Goal: Information Seeking & Learning: Find specific page/section

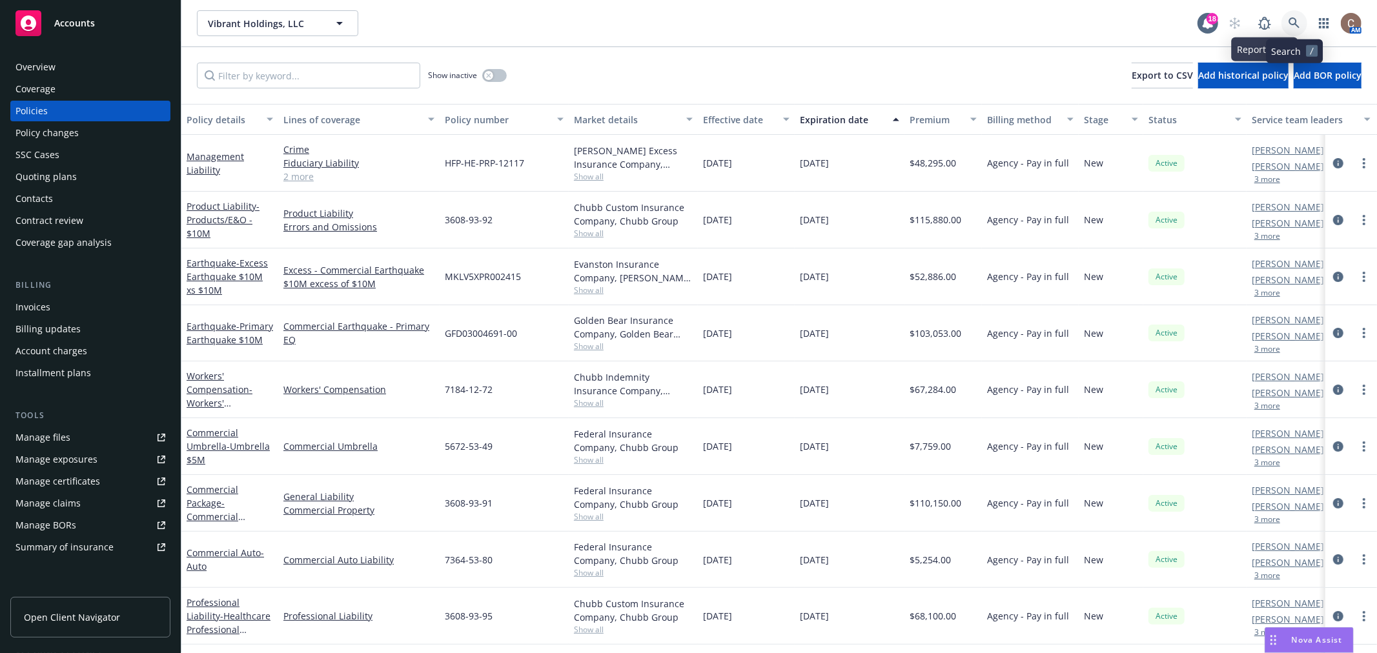
click at [1289, 15] on link at bounding box center [1294, 23] width 26 height 26
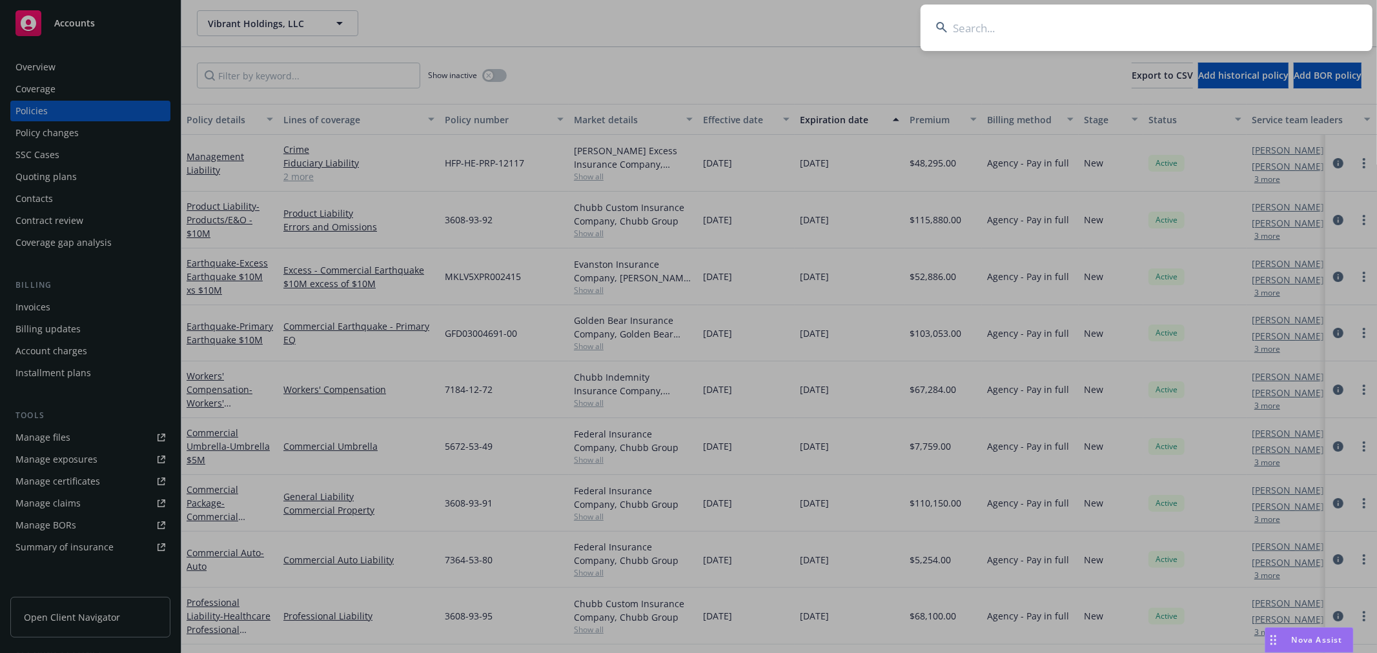
click at [1153, 22] on input at bounding box center [1146, 28] width 452 height 46
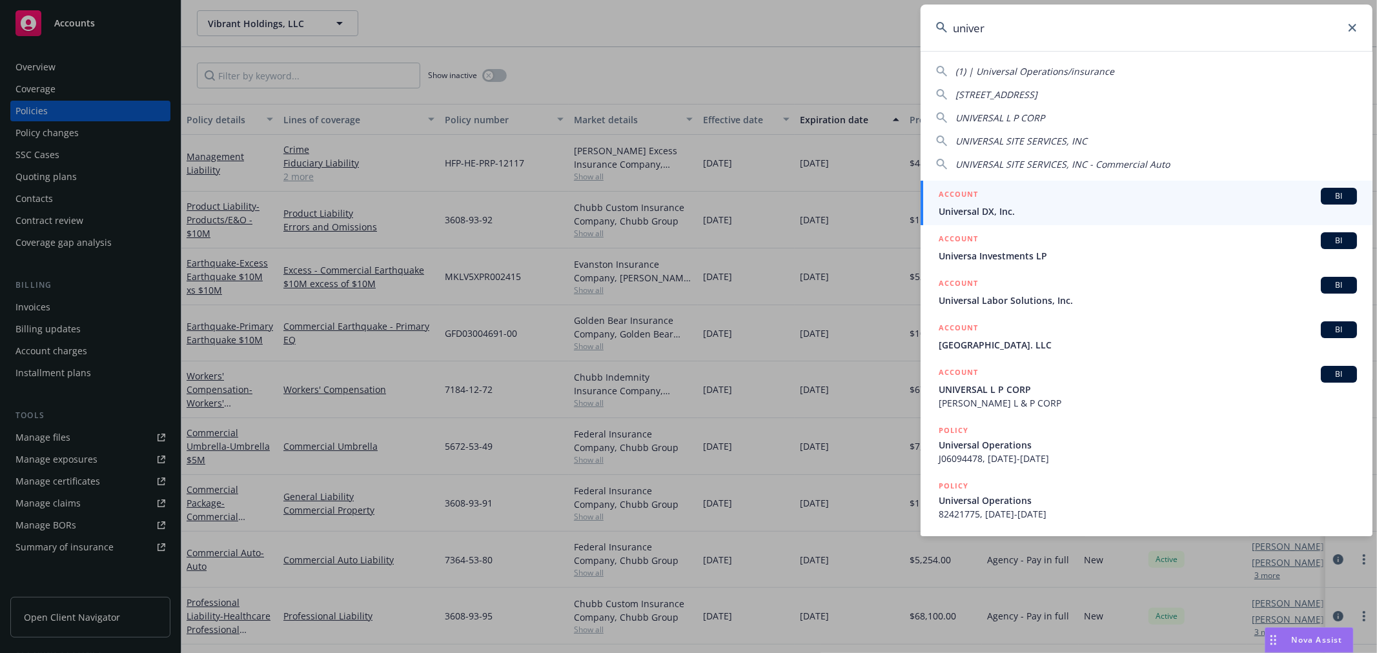
type input "univer"
click at [1006, 200] on div "ACCOUNT BI" at bounding box center [1148, 196] width 418 height 17
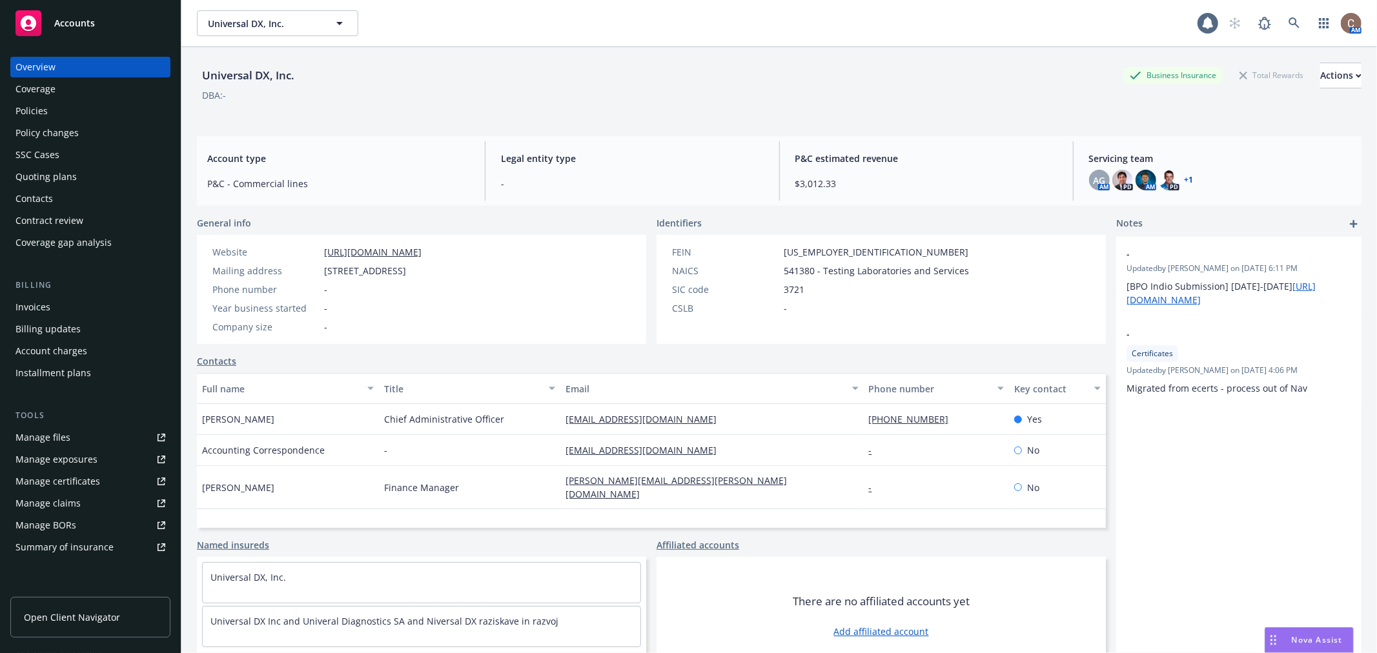
click at [53, 98] on div "Coverage" at bounding box center [35, 89] width 40 height 21
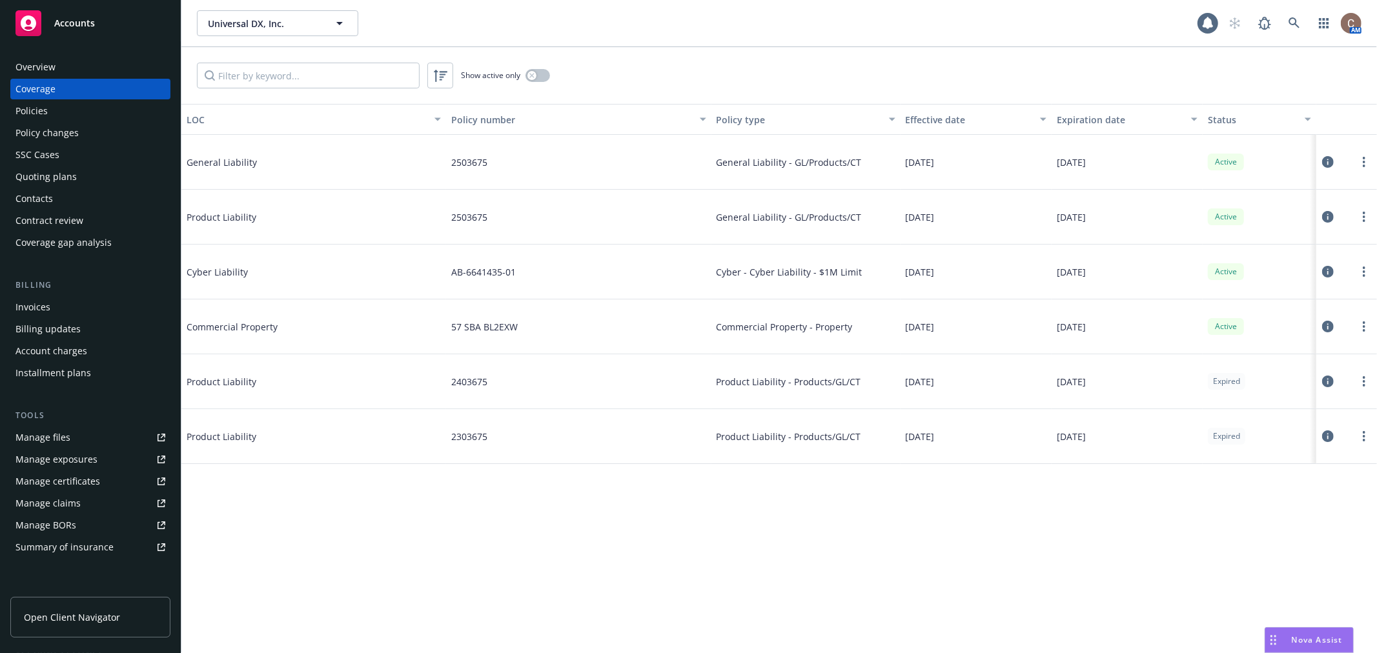
click at [34, 107] on div "Policies" at bounding box center [31, 111] width 32 height 21
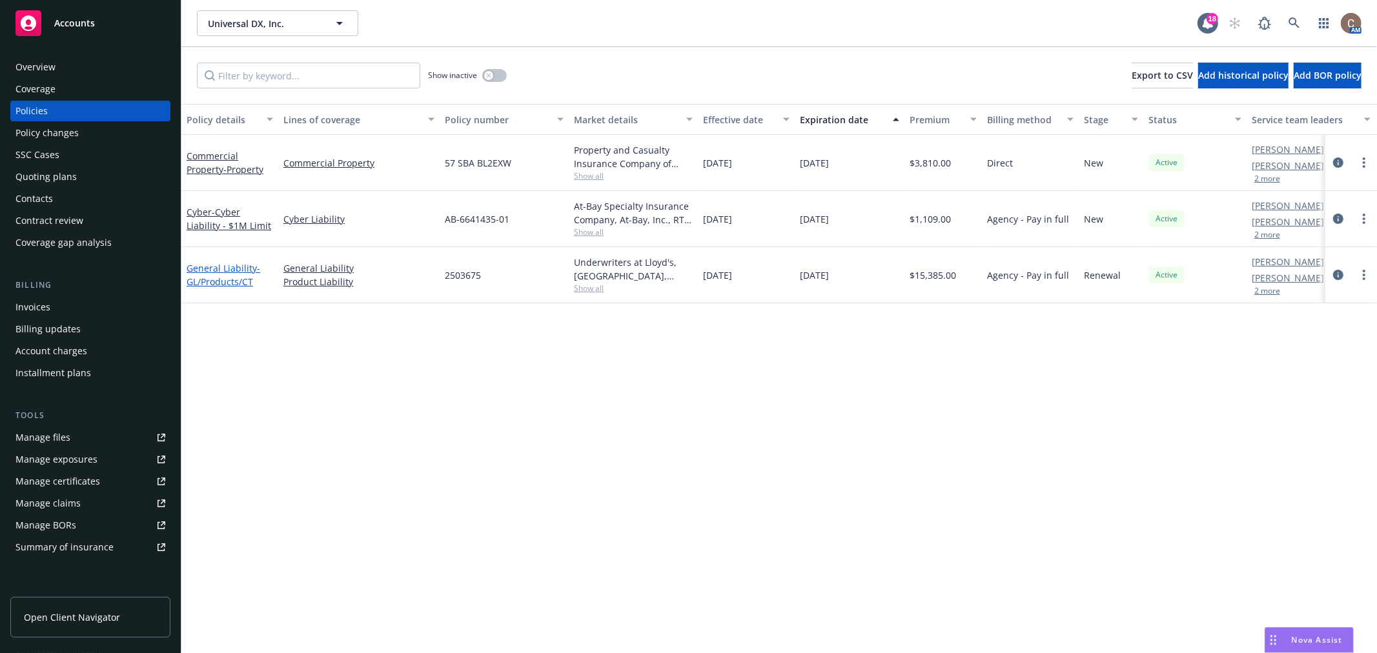
click at [227, 278] on span "- GL/Products/CT" at bounding box center [224, 275] width 74 height 26
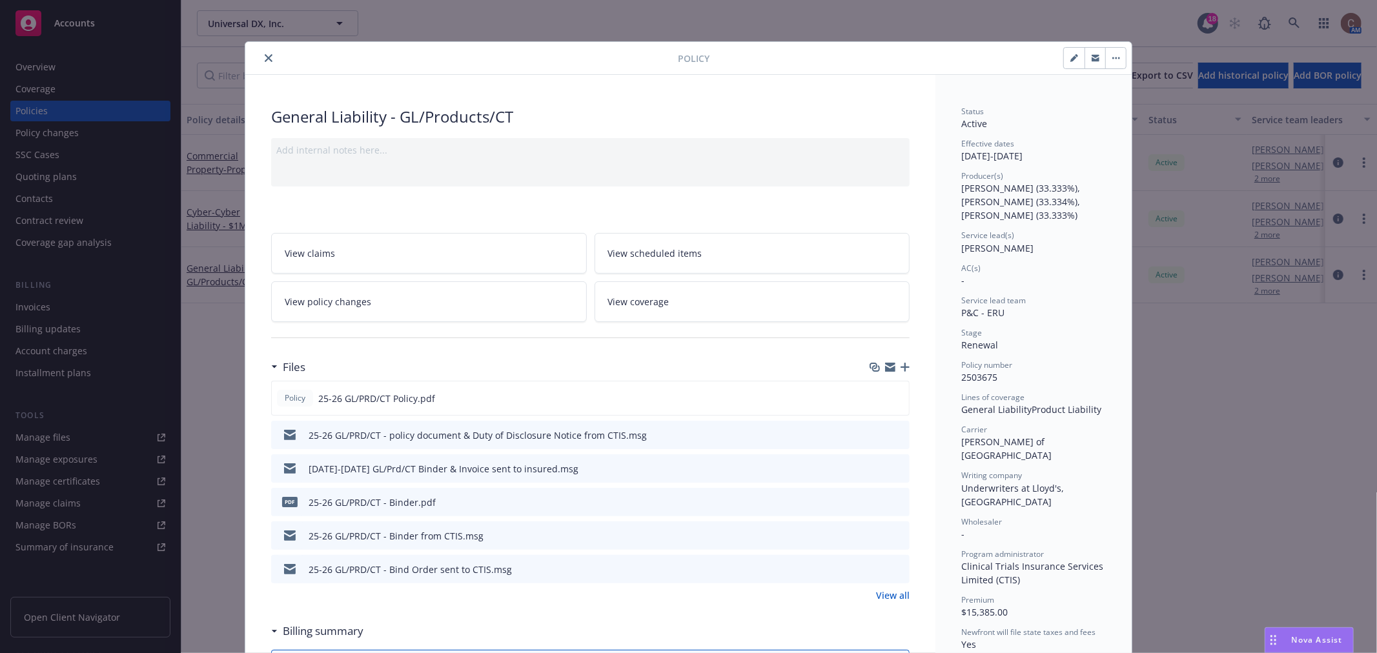
click at [265, 57] on icon "close" at bounding box center [269, 58] width 8 height 8
